Goal: Information Seeking & Learning: Learn about a topic

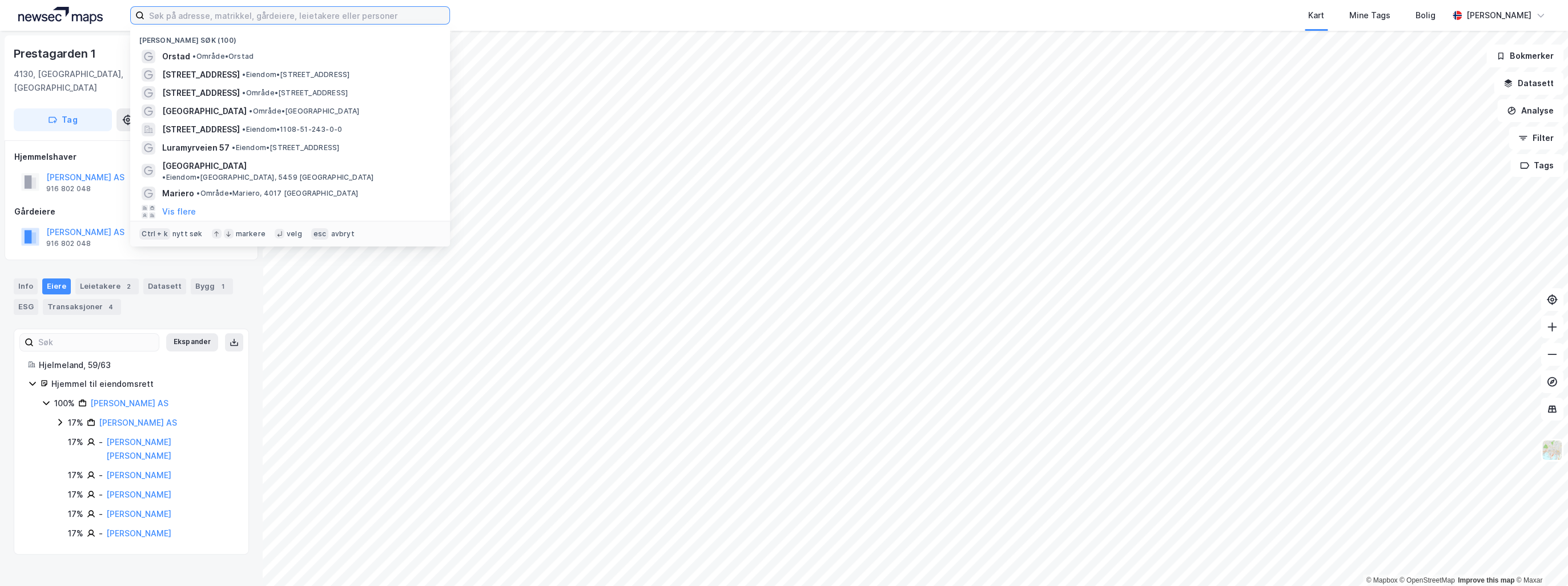
click at [167, 13] on input at bounding box center [297, 15] width 305 height 17
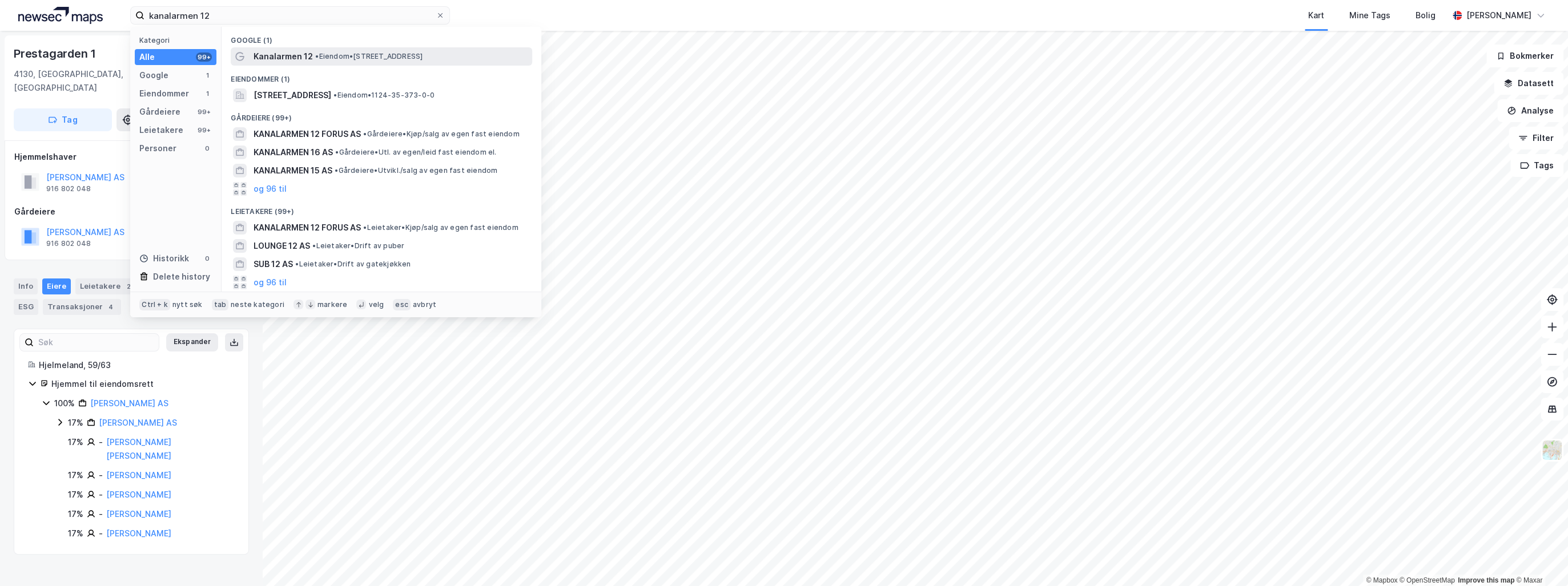
click at [409, 55] on span "• Eiendom • [STREET_ADDRESS]" at bounding box center [369, 56] width 107 height 9
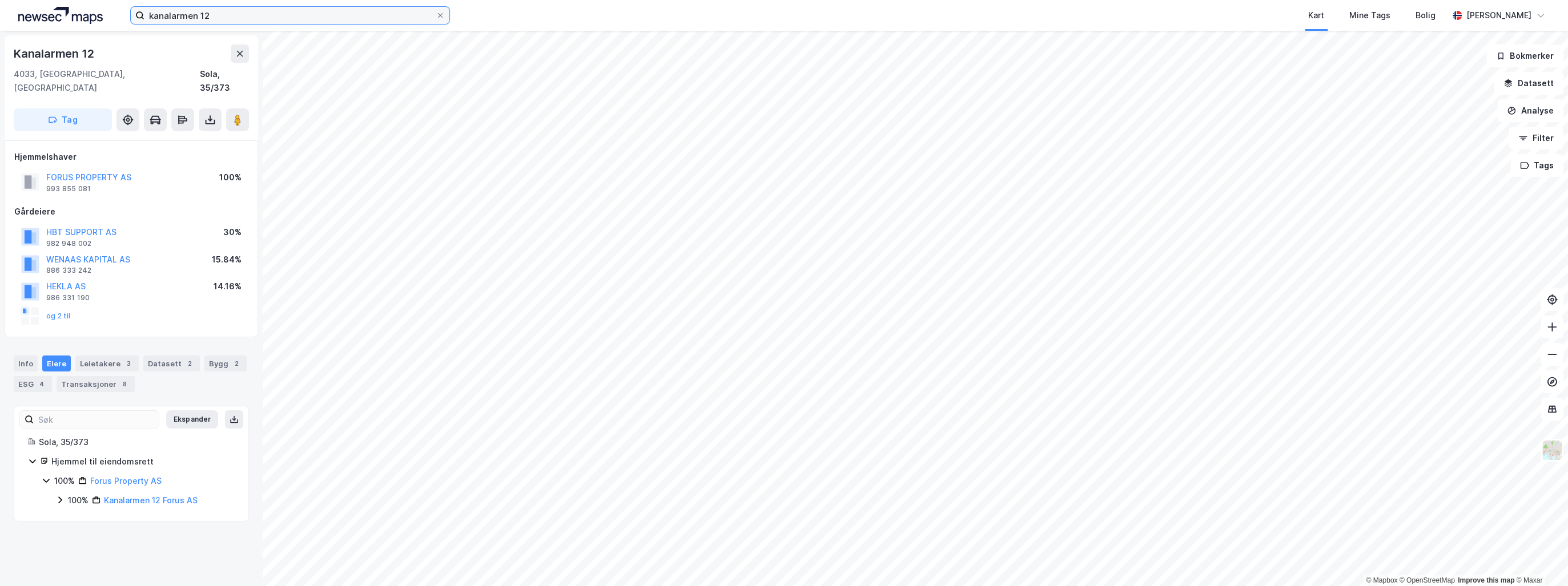
click at [194, 13] on input "kanalarmen 12" at bounding box center [290, 15] width 291 height 17
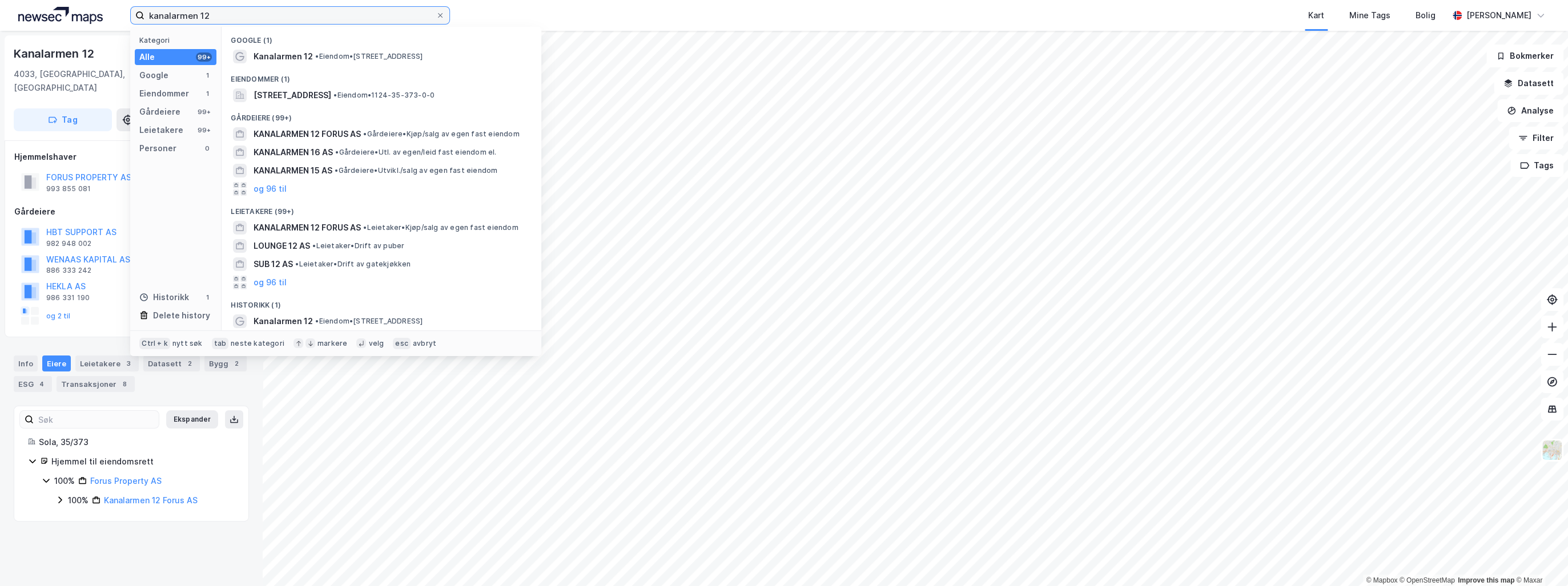
click at [194, 13] on input "kanalarmen 12" at bounding box center [290, 15] width 291 height 17
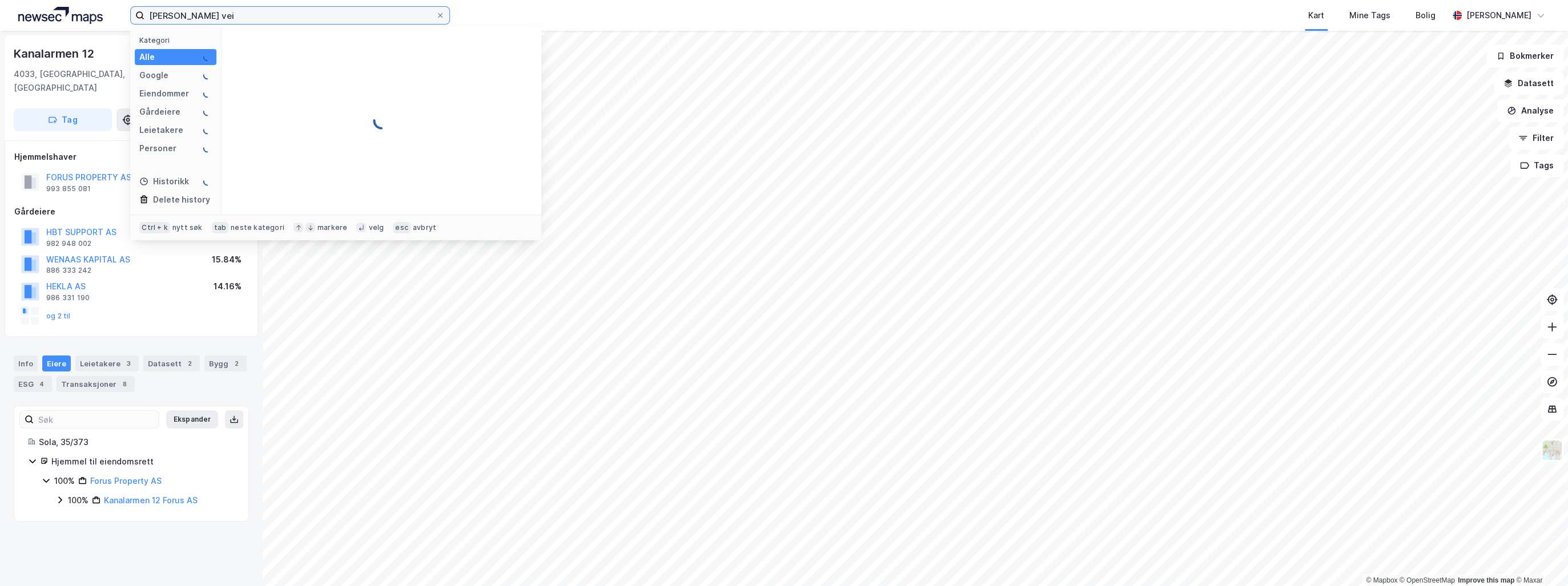
type input "[PERSON_NAME] vei"
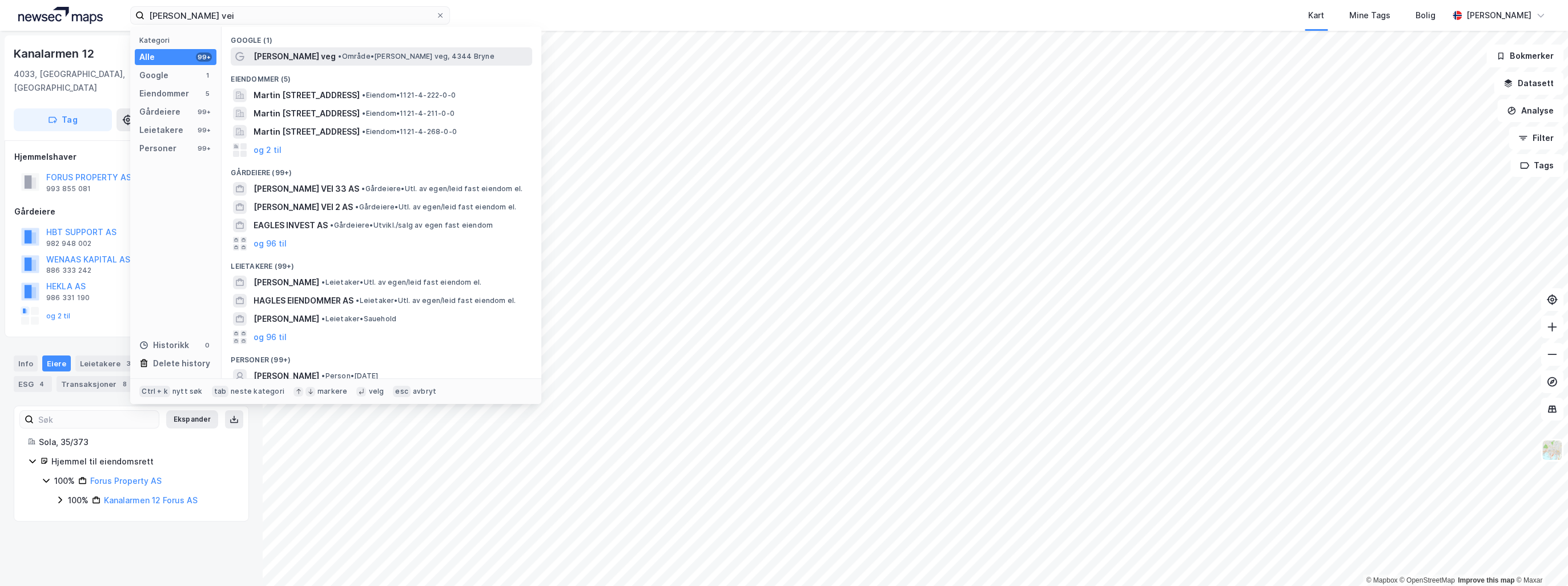
click at [311, 52] on span "[PERSON_NAME] veg" at bounding box center [295, 56] width 82 height 13
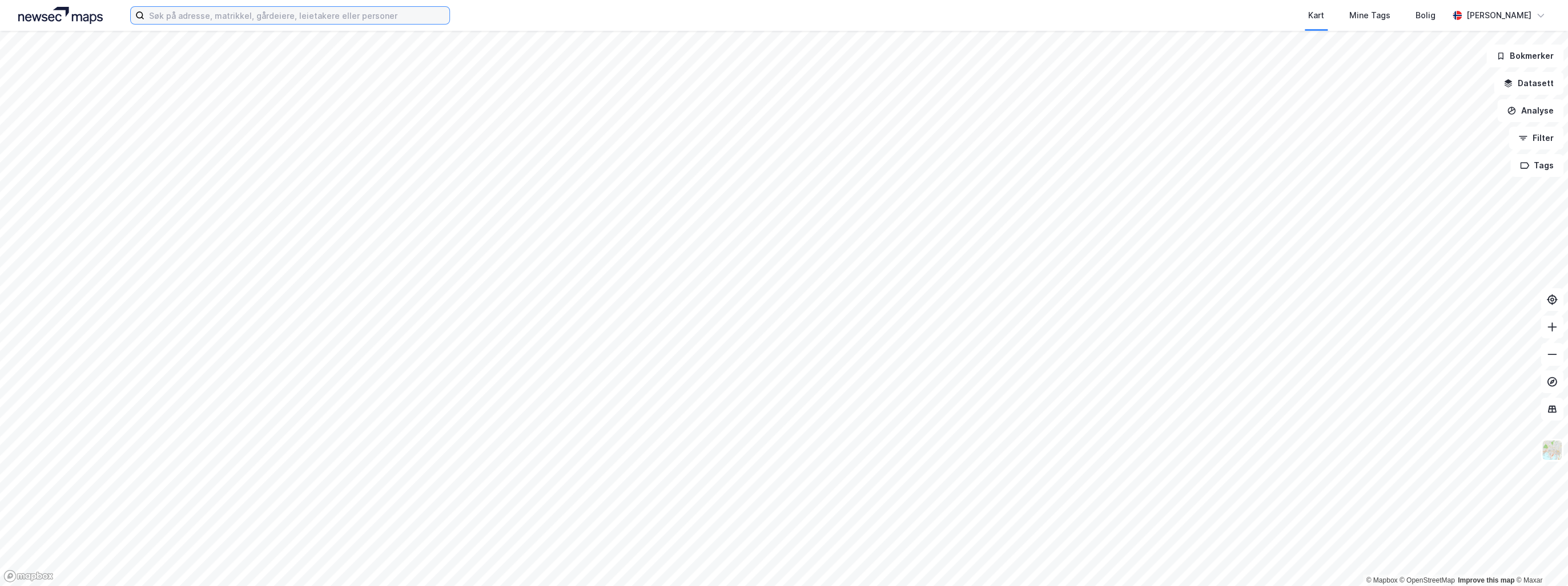
click at [197, 13] on input at bounding box center [297, 15] width 305 height 17
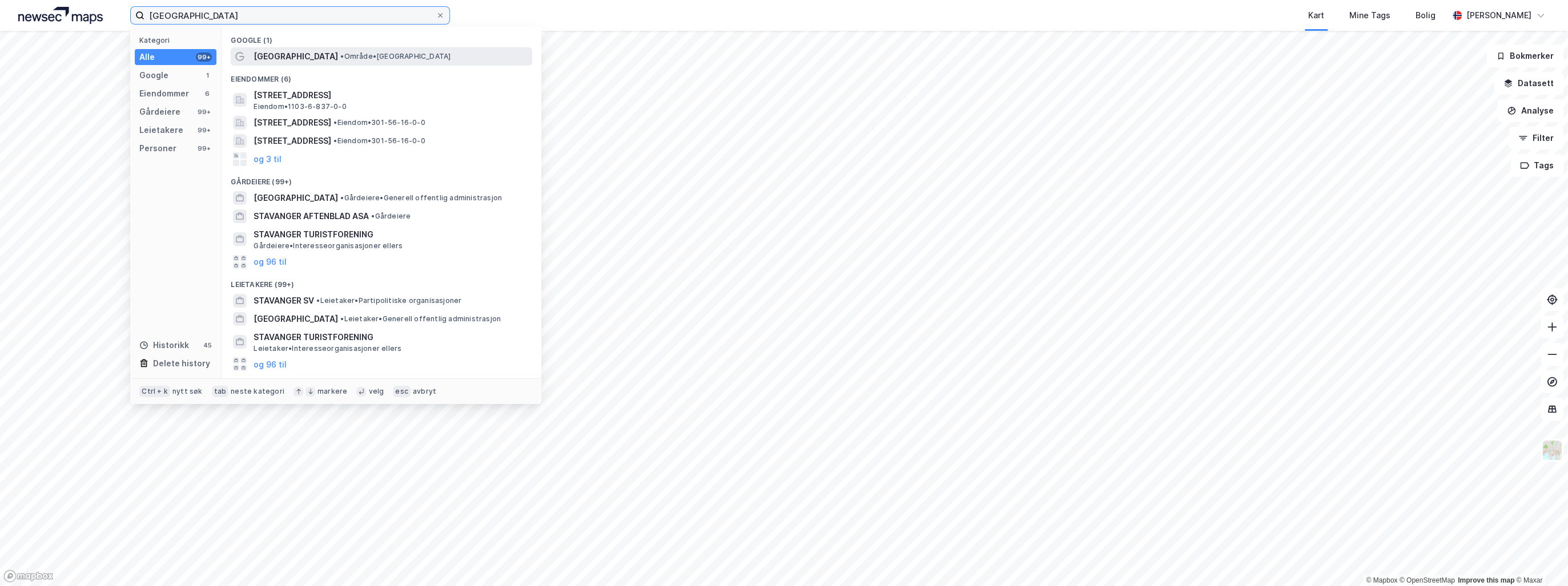
type input "stavanger"
click at [340, 55] on span "• Område • Stavanger" at bounding box center [395, 56] width 110 height 9
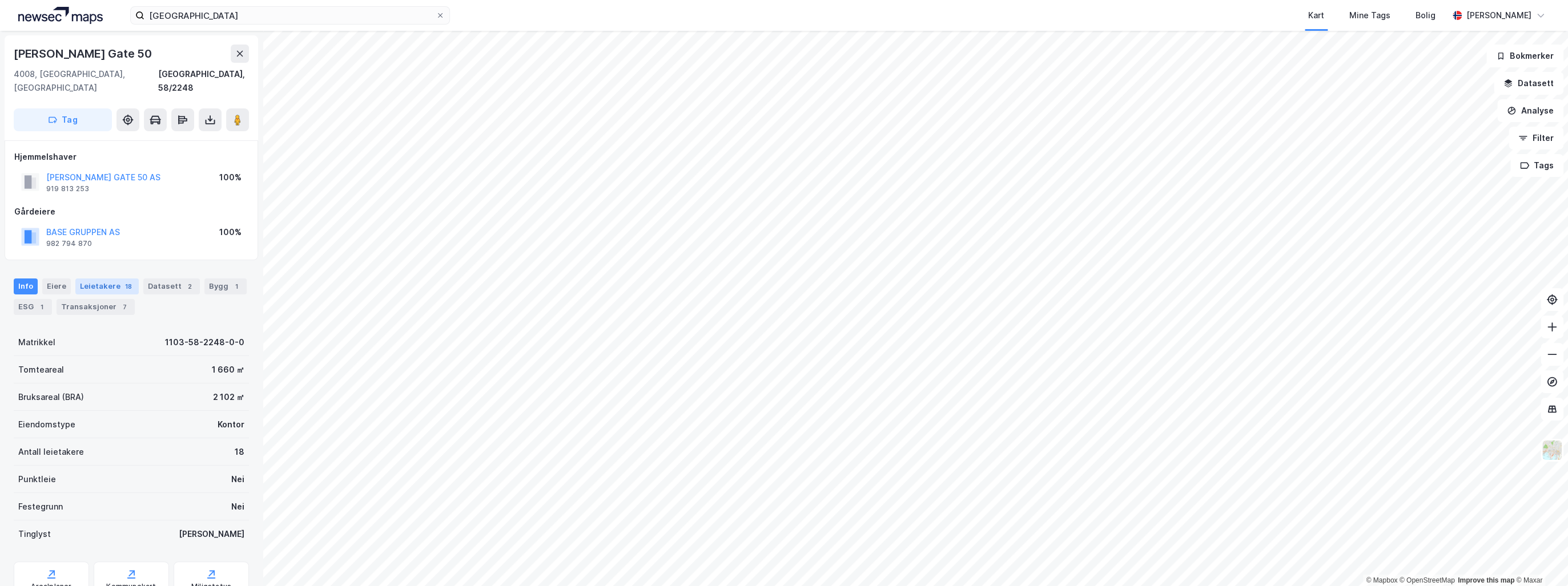
click at [97, 278] on div "Leietakere 18" at bounding box center [107, 286] width 63 height 16
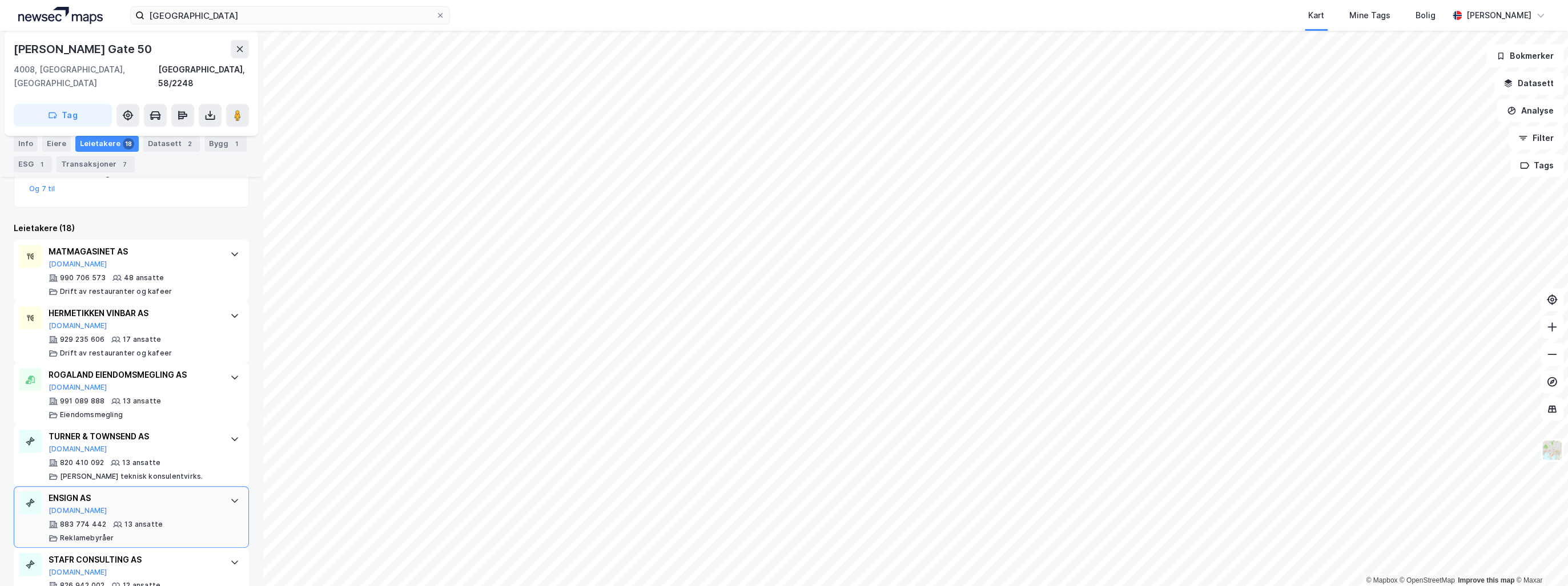
scroll to position [281, 0]
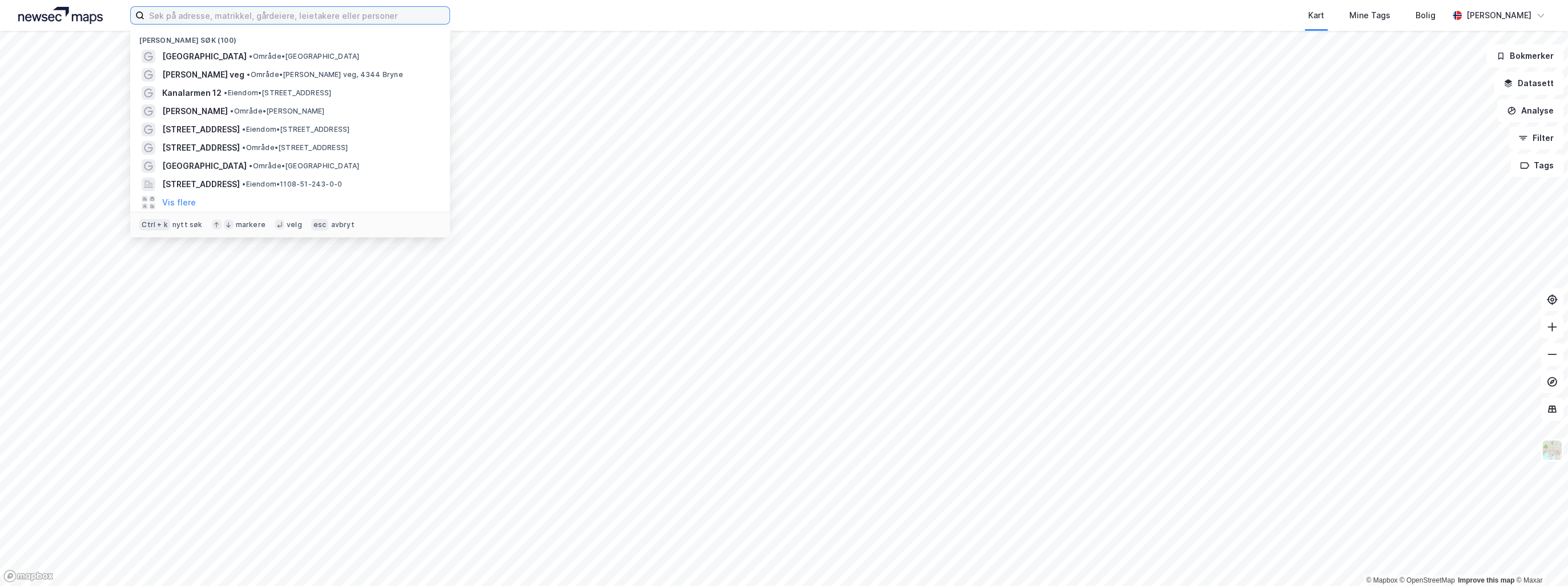
click at [187, 16] on input at bounding box center [297, 15] width 305 height 17
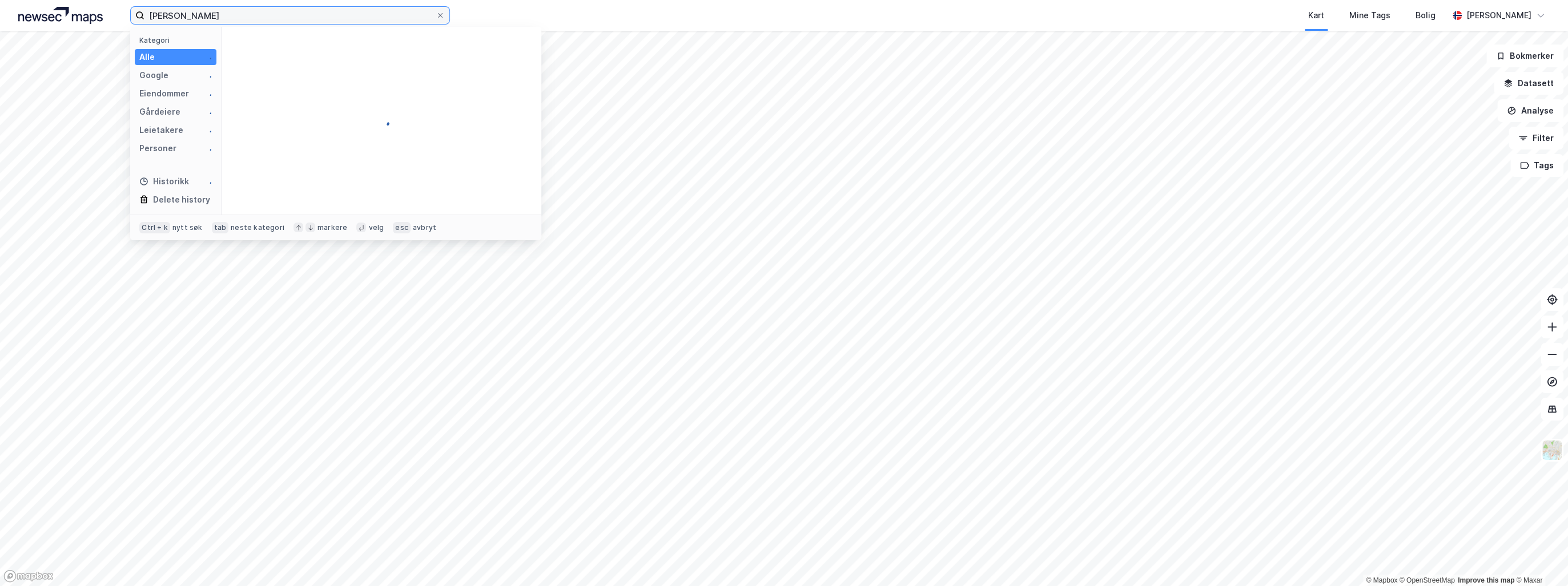
type input "christian august"
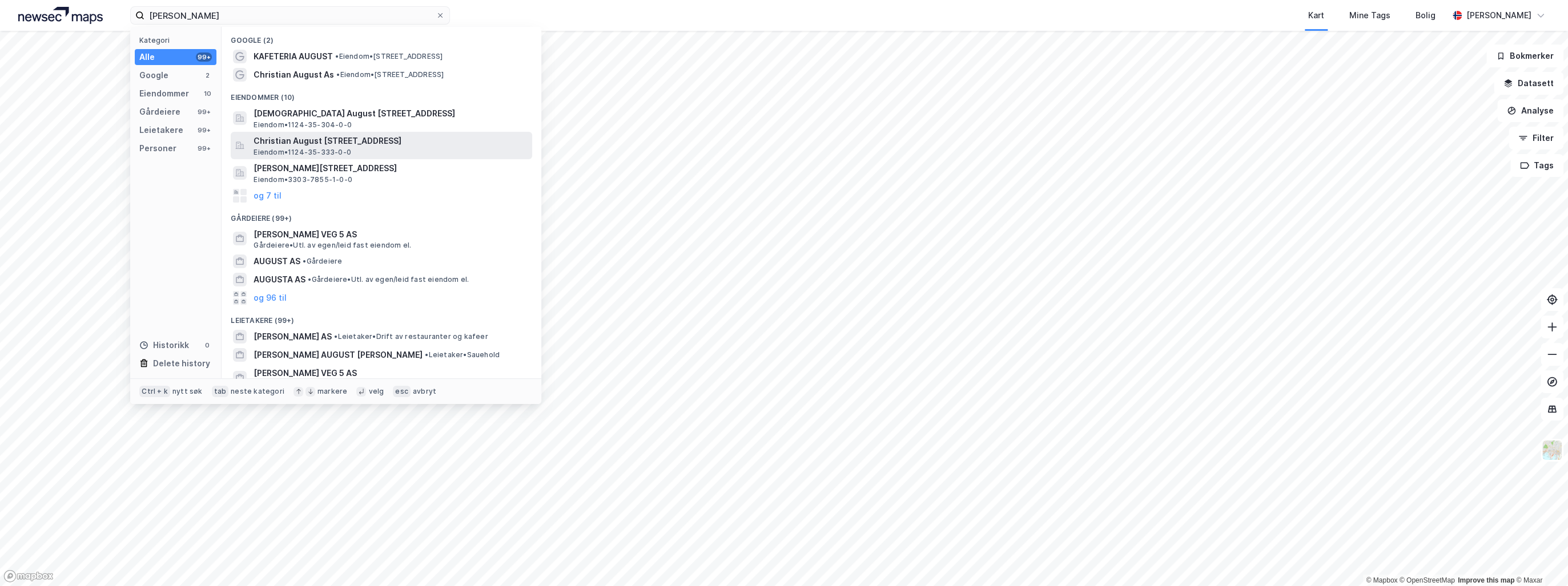
click at [320, 137] on span "Christian August Thorings veg 5, 4033, STAVANGER, SOLA" at bounding box center [390, 140] width 274 height 13
